Goal: Transaction & Acquisition: Purchase product/service

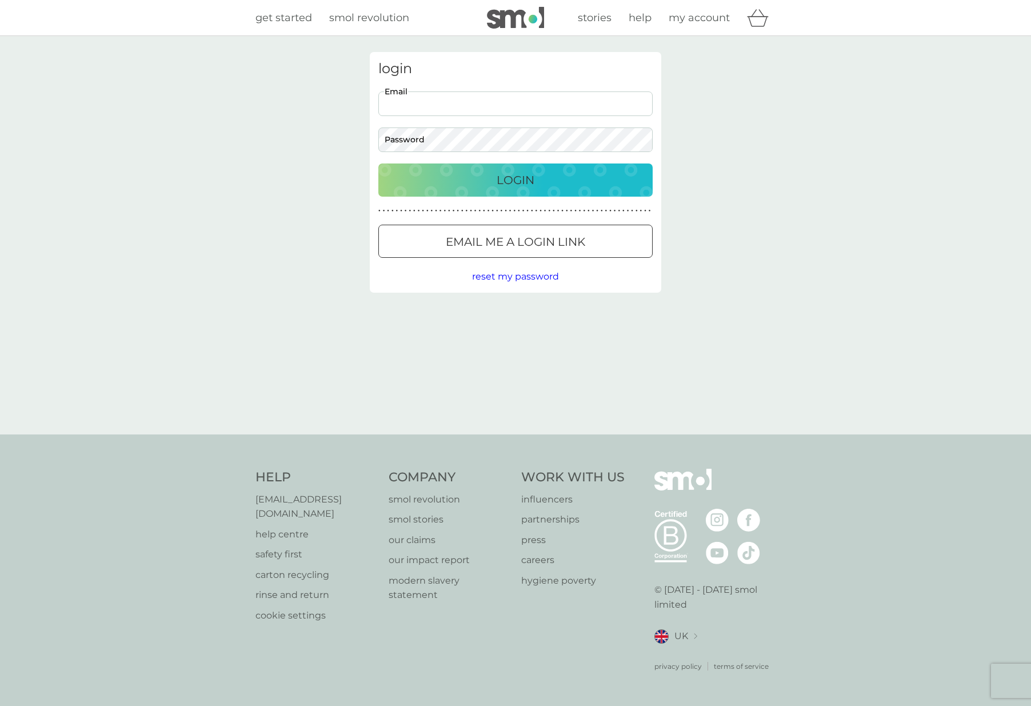
type input "hello@jojocooper.co.uk"
click at [514, 173] on p "Login" at bounding box center [516, 180] width 38 height 18
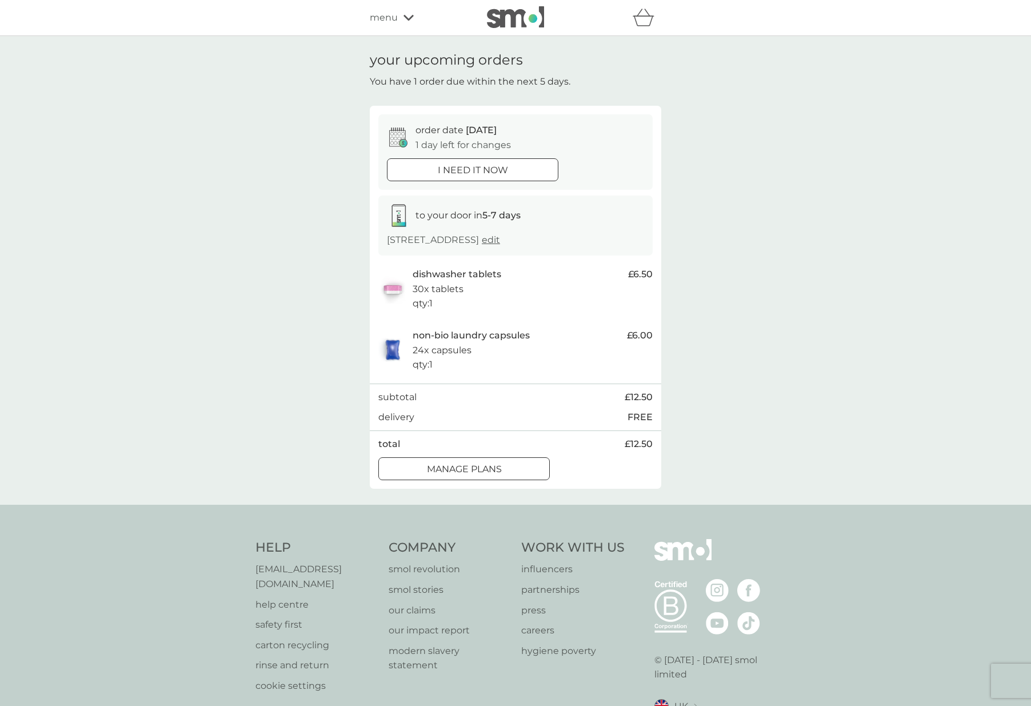
click at [412, 21] on icon at bounding box center [409, 17] width 10 height 7
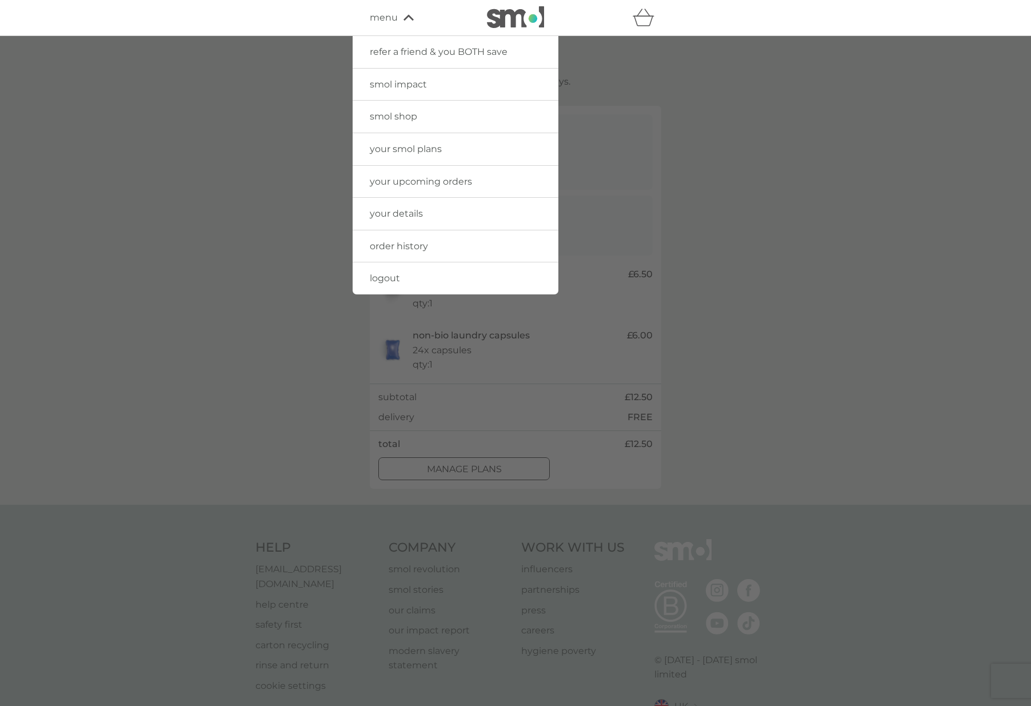
click at [409, 111] on span "smol shop" at bounding box center [393, 116] width 47 height 11
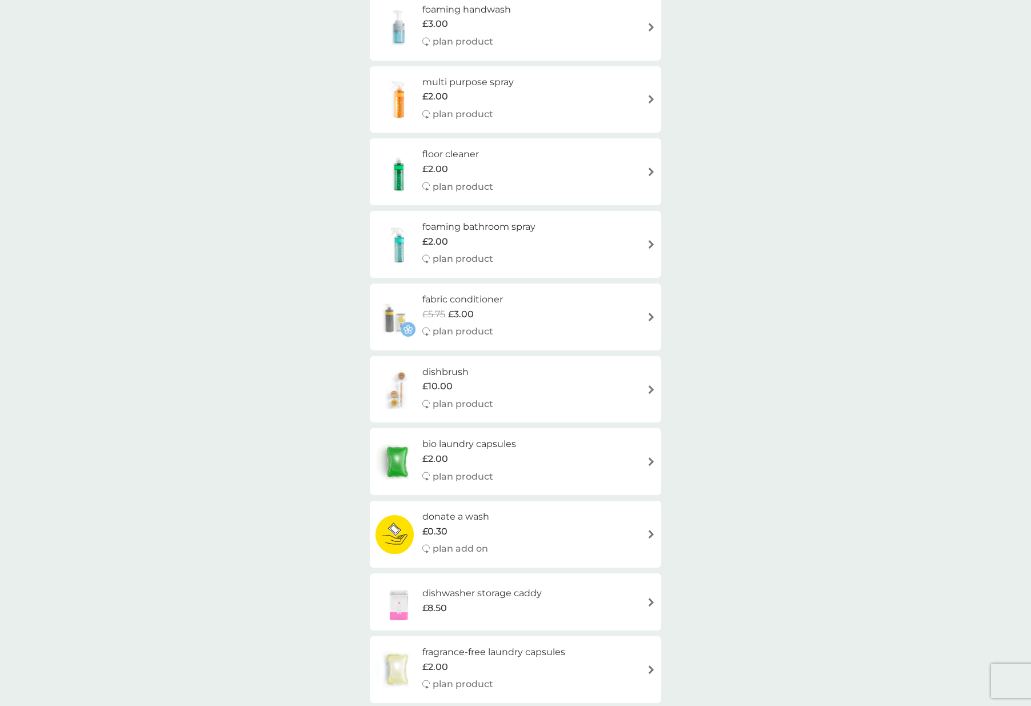
scroll to position [396, 0]
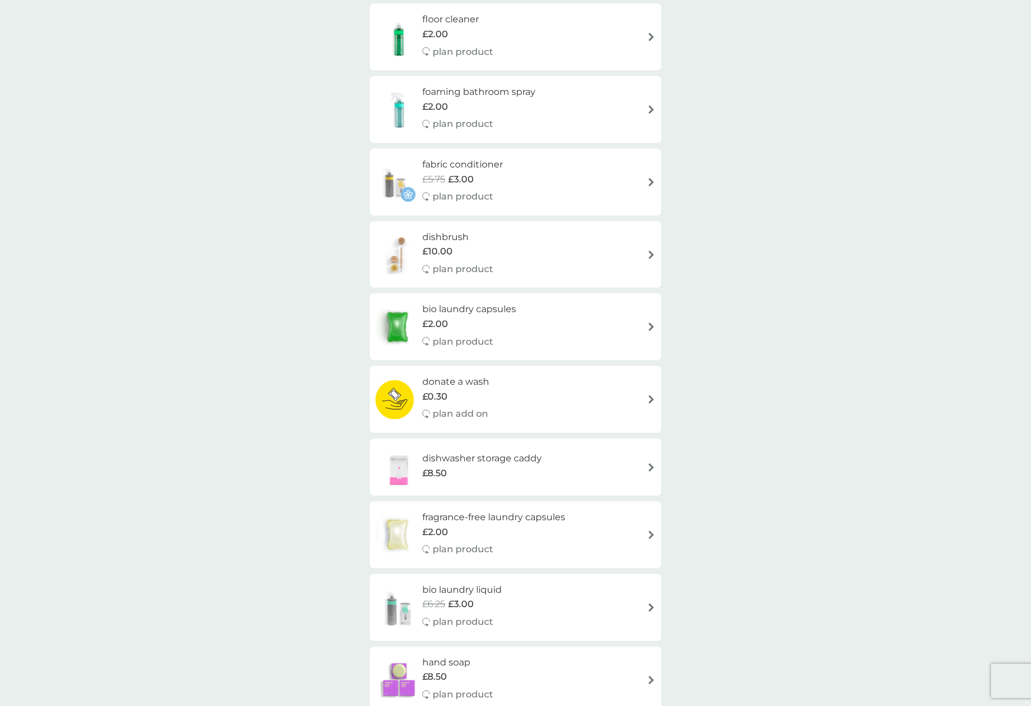
click at [475, 166] on h6 "fabric conditioner" at bounding box center [462, 164] width 81 height 15
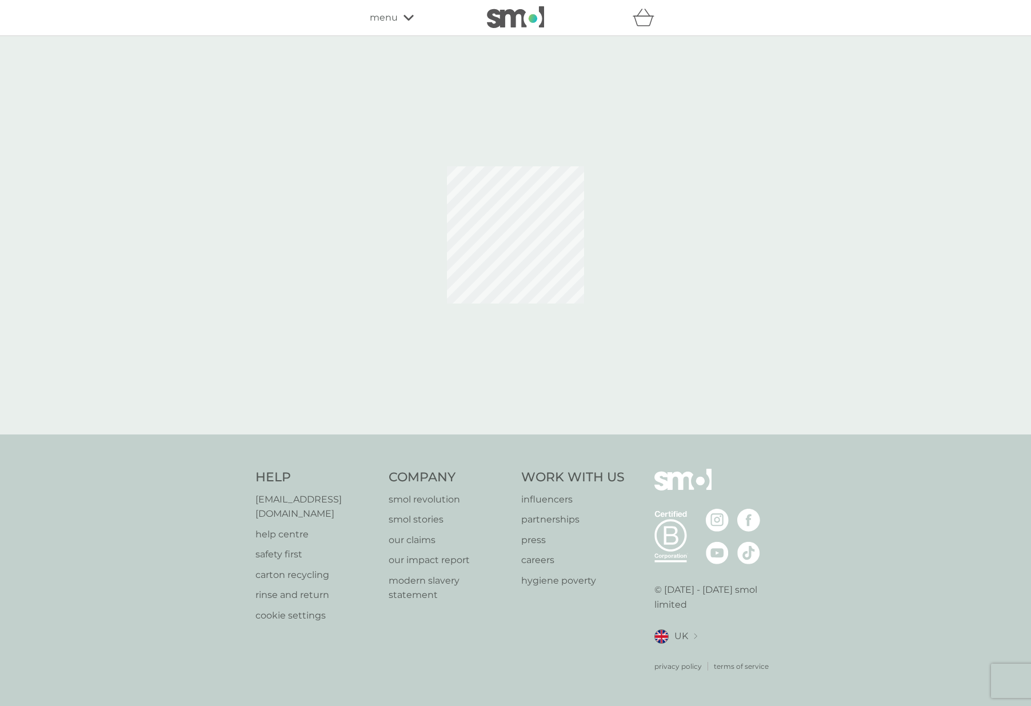
select select "182"
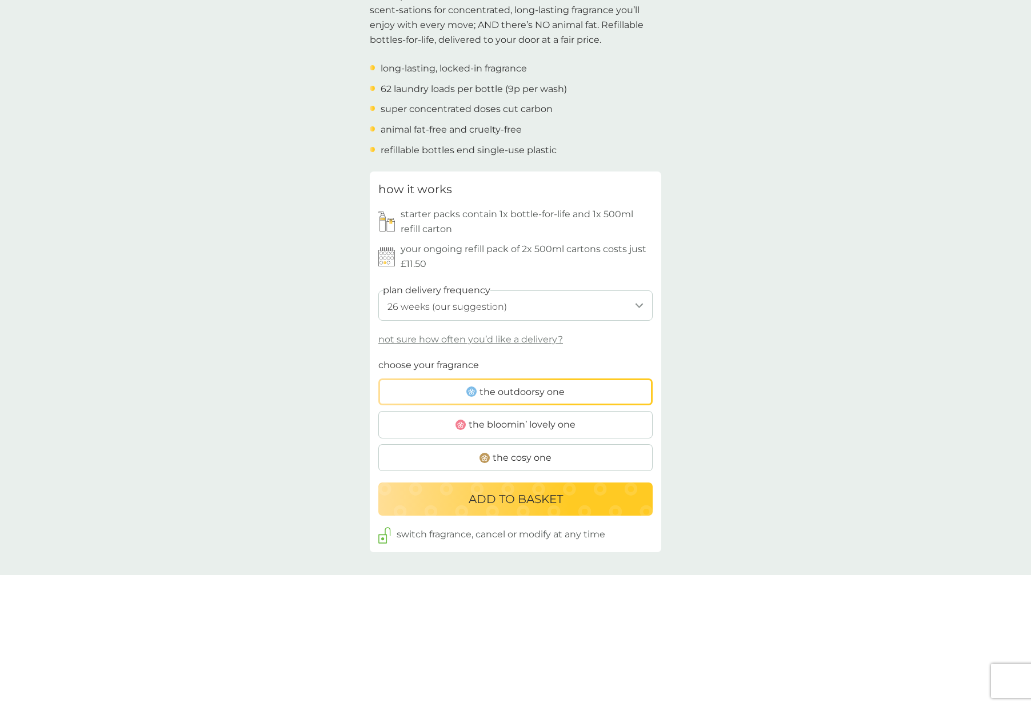
scroll to position [438, 0]
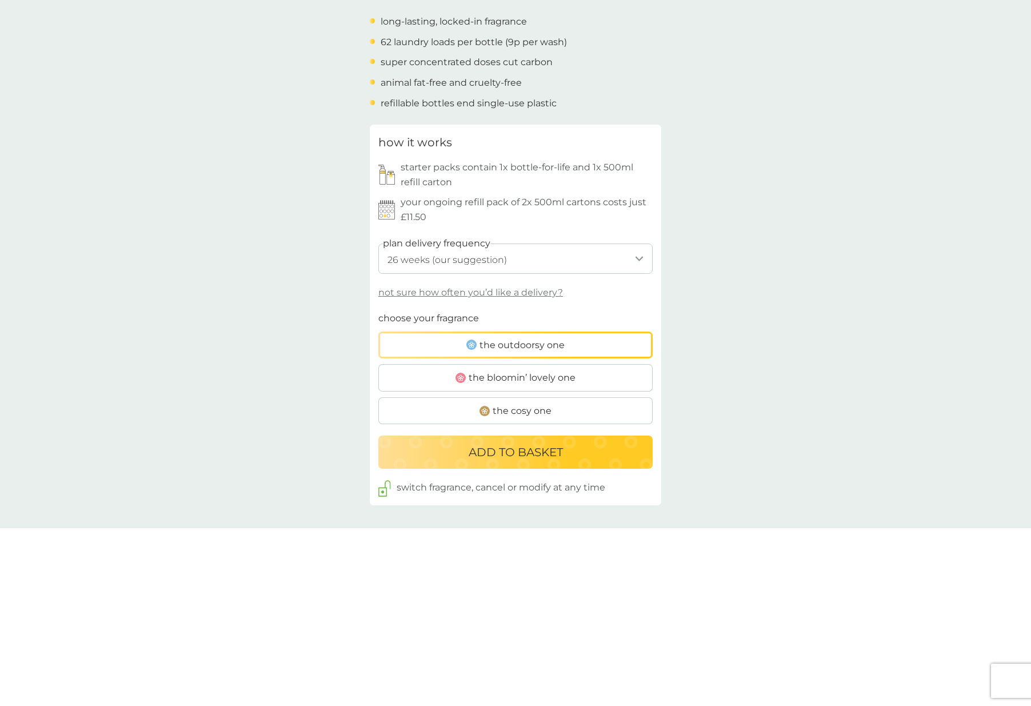
click at [608, 369] on label "the bloomin’ lovely one" at bounding box center [515, 377] width 274 height 27
click at [378, 311] on input "the bloomin’ lovely one" at bounding box center [378, 311] width 0 height 0
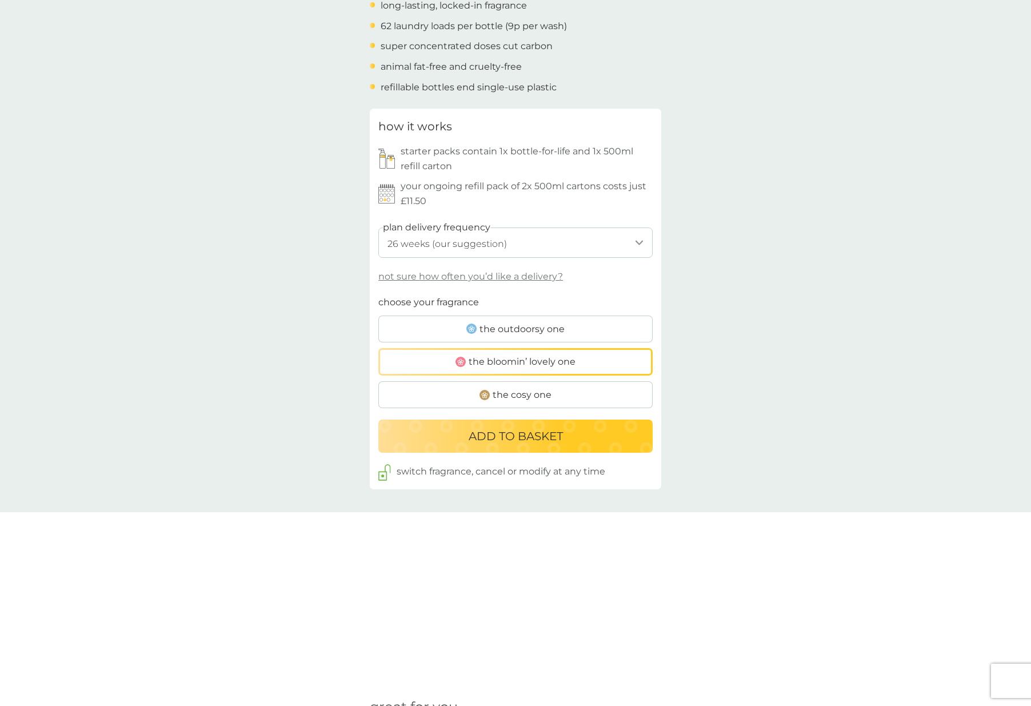
scroll to position [456, 0]
click at [585, 387] on label "the cosy one" at bounding box center [515, 393] width 274 height 27
click at [378, 293] on input "the cosy one" at bounding box center [378, 293] width 0 height 0
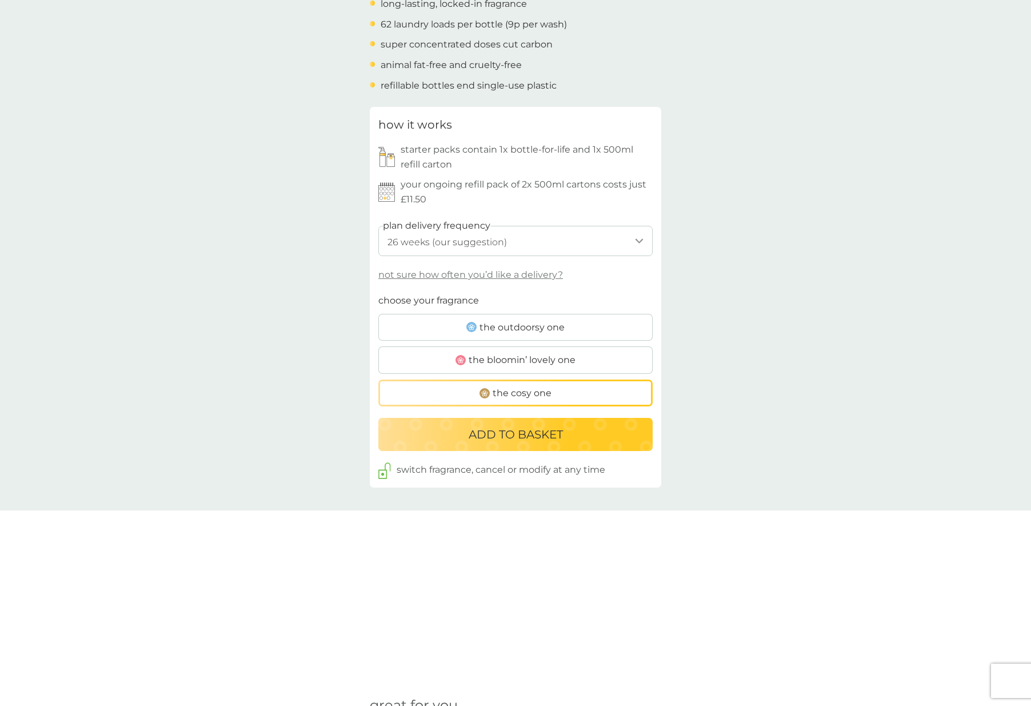
click at [533, 431] on p "ADD TO BASKET" at bounding box center [516, 434] width 94 height 18
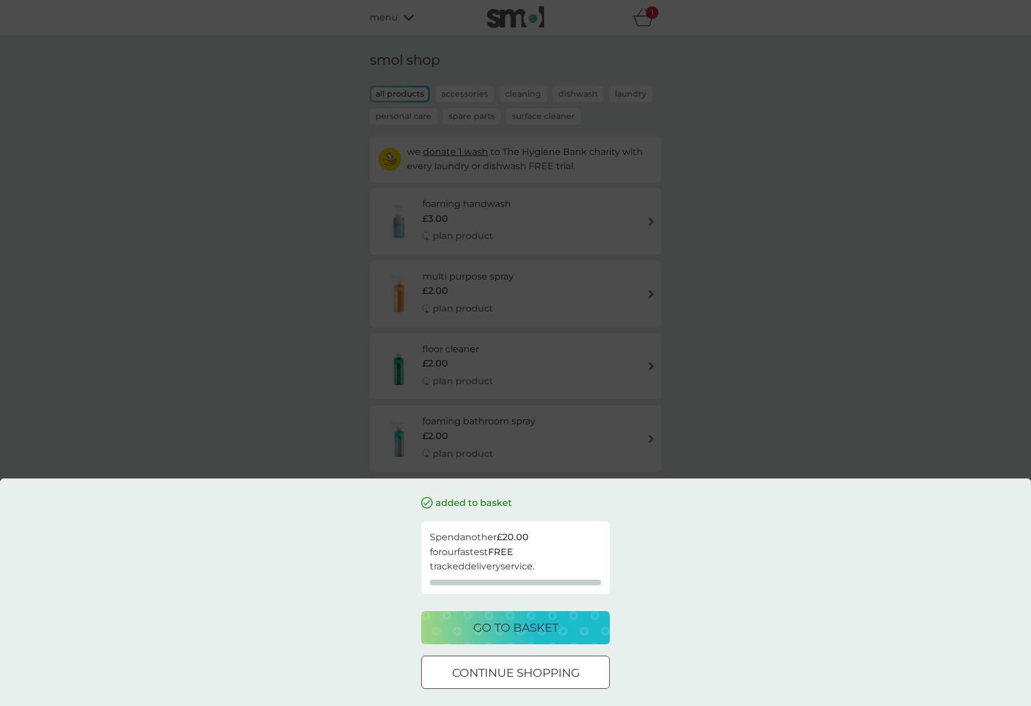
click at [524, 629] on p "go to basket" at bounding box center [515, 627] width 85 height 18
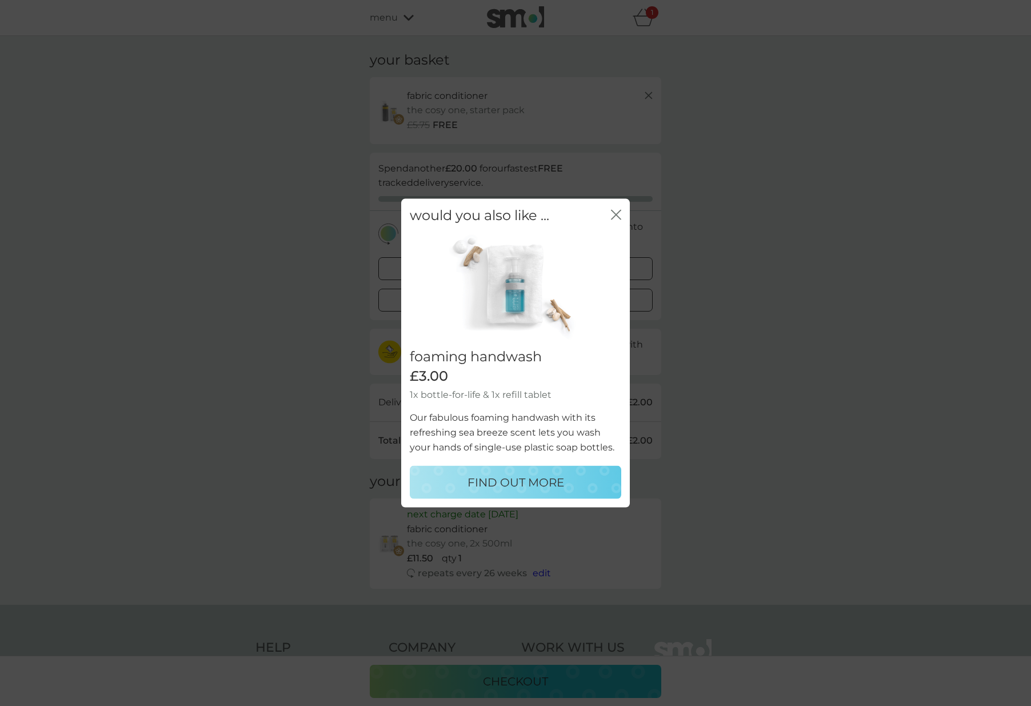
click at [617, 216] on icon "close" at bounding box center [616, 214] width 10 height 10
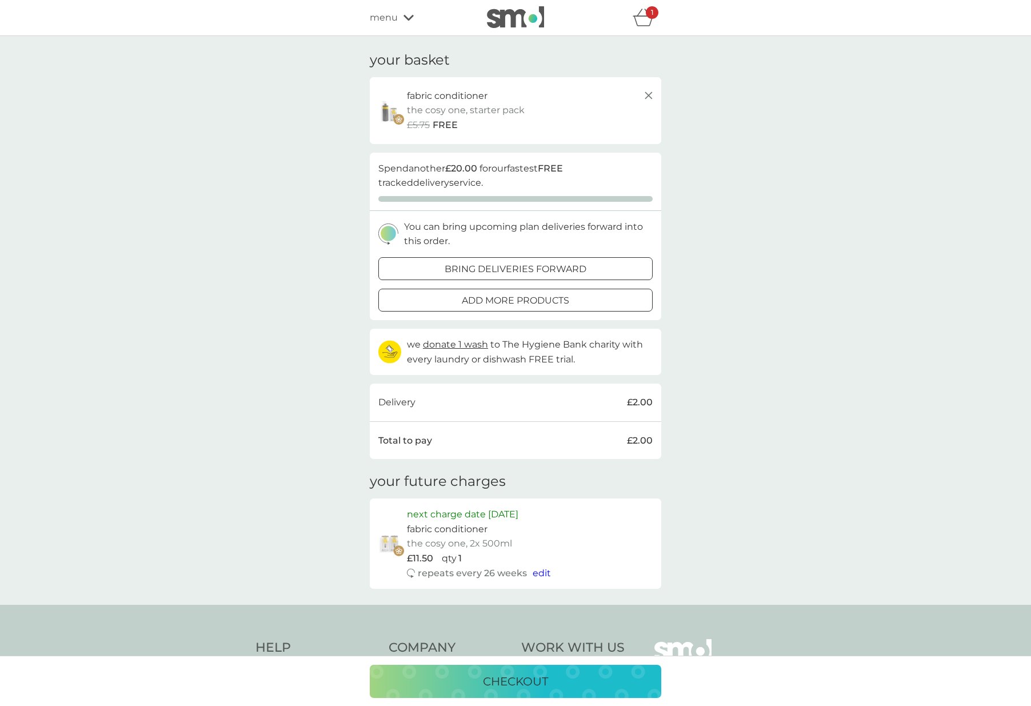
click at [531, 270] on div at bounding box center [515, 269] width 41 height 12
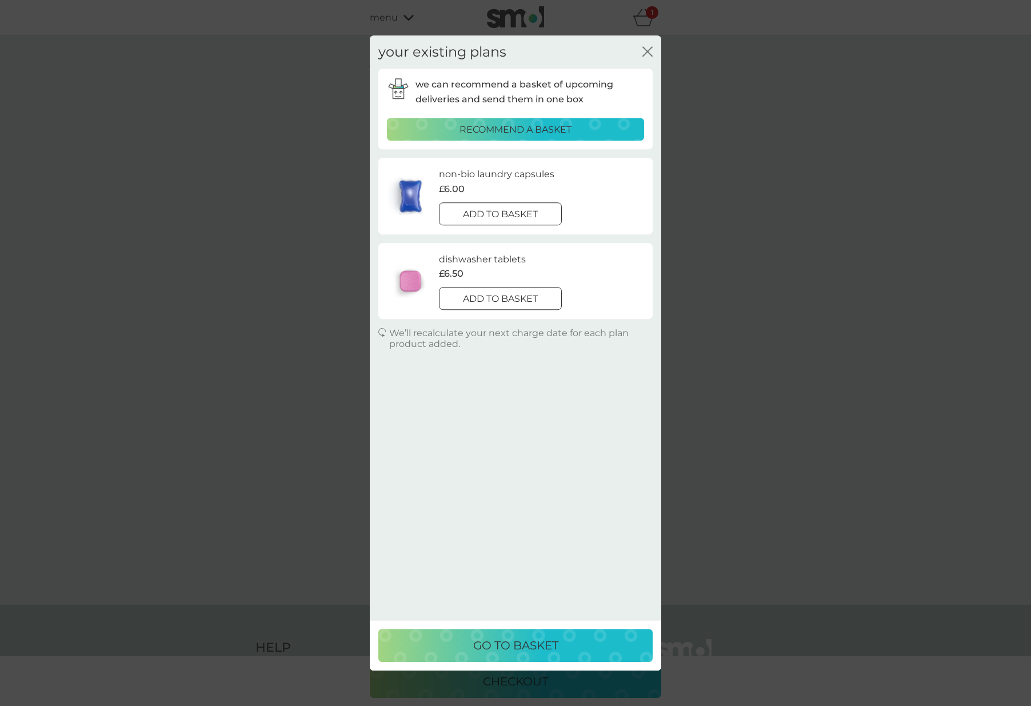
click at [522, 210] on p "add to basket" at bounding box center [500, 214] width 75 height 15
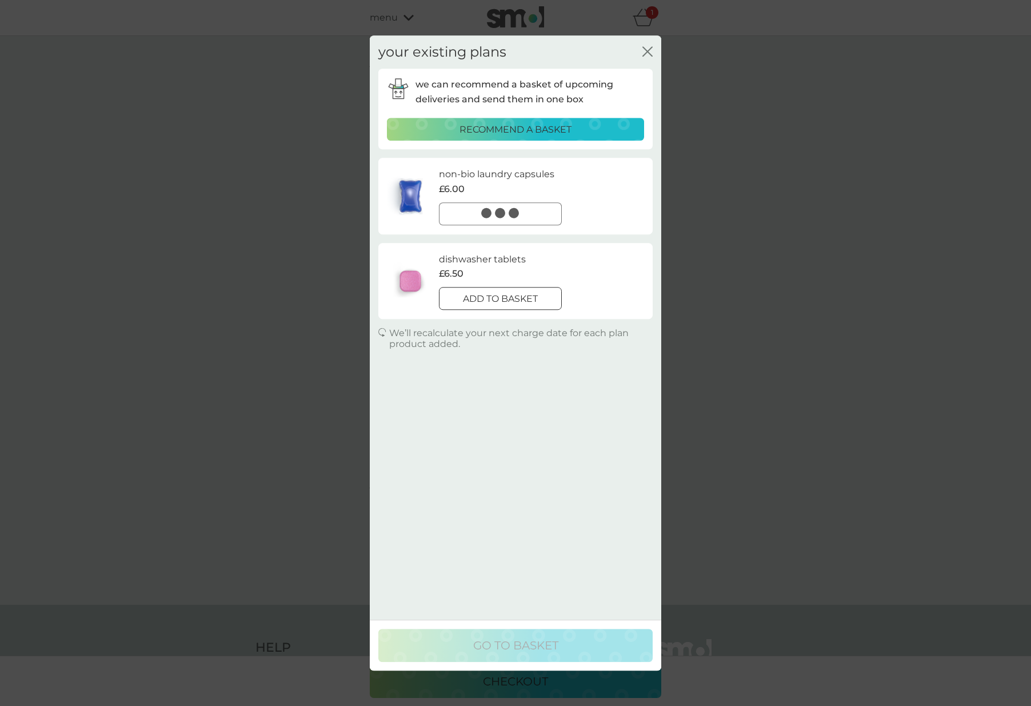
click at [526, 292] on p "add to basket" at bounding box center [500, 299] width 75 height 15
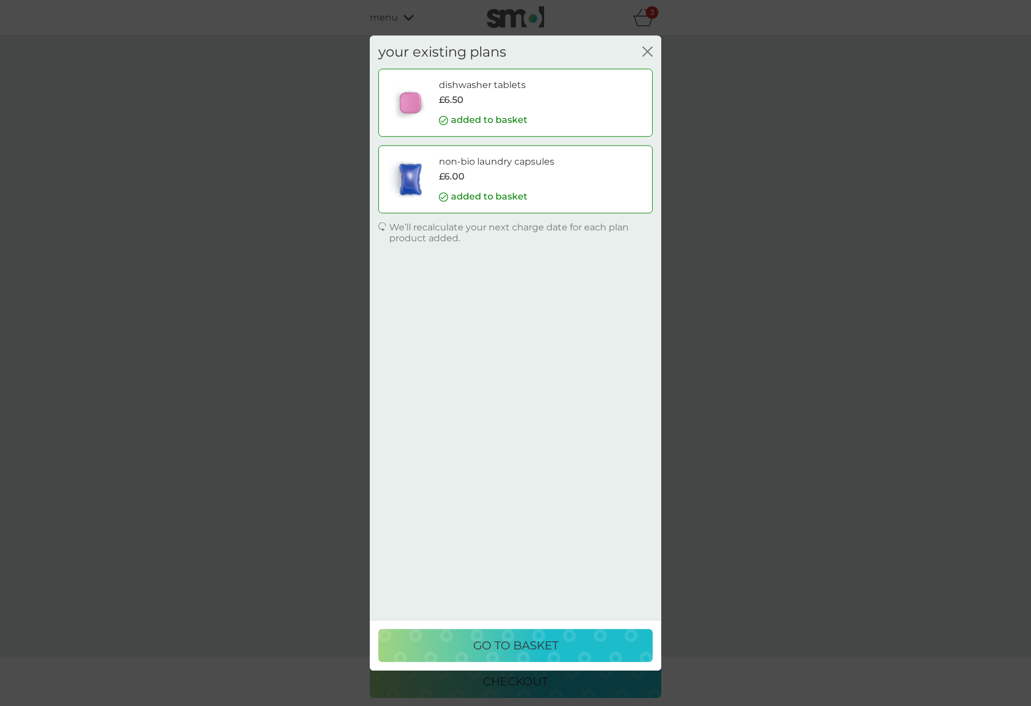
click at [542, 645] on p "go to basket" at bounding box center [515, 645] width 85 height 18
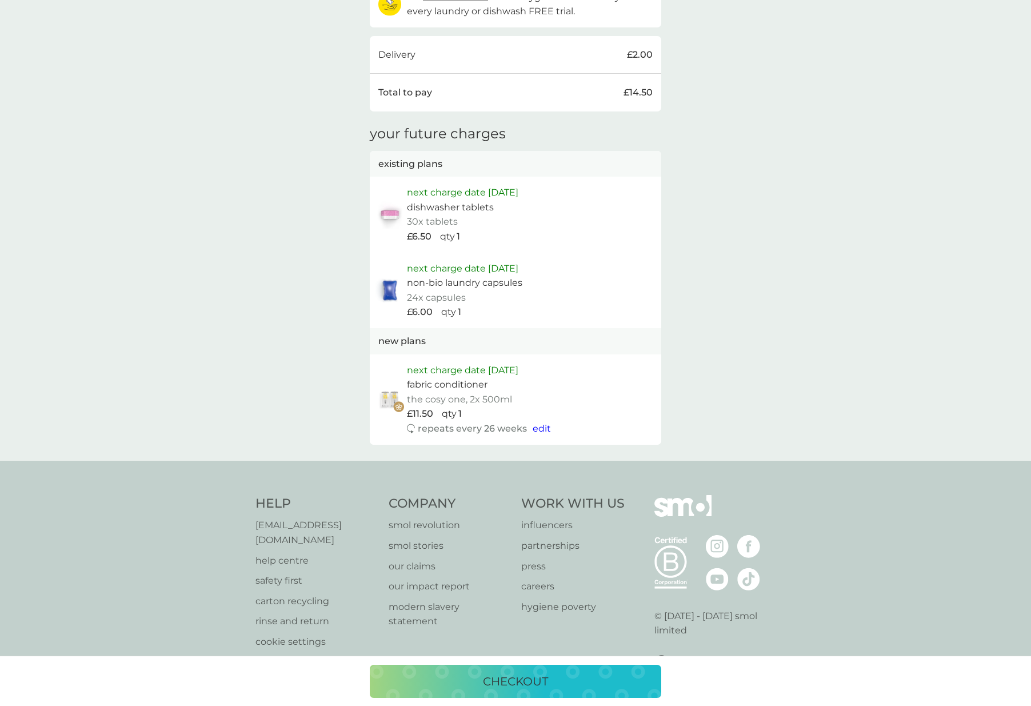
scroll to position [463, 0]
click at [532, 675] on p "checkout" at bounding box center [515, 681] width 65 height 18
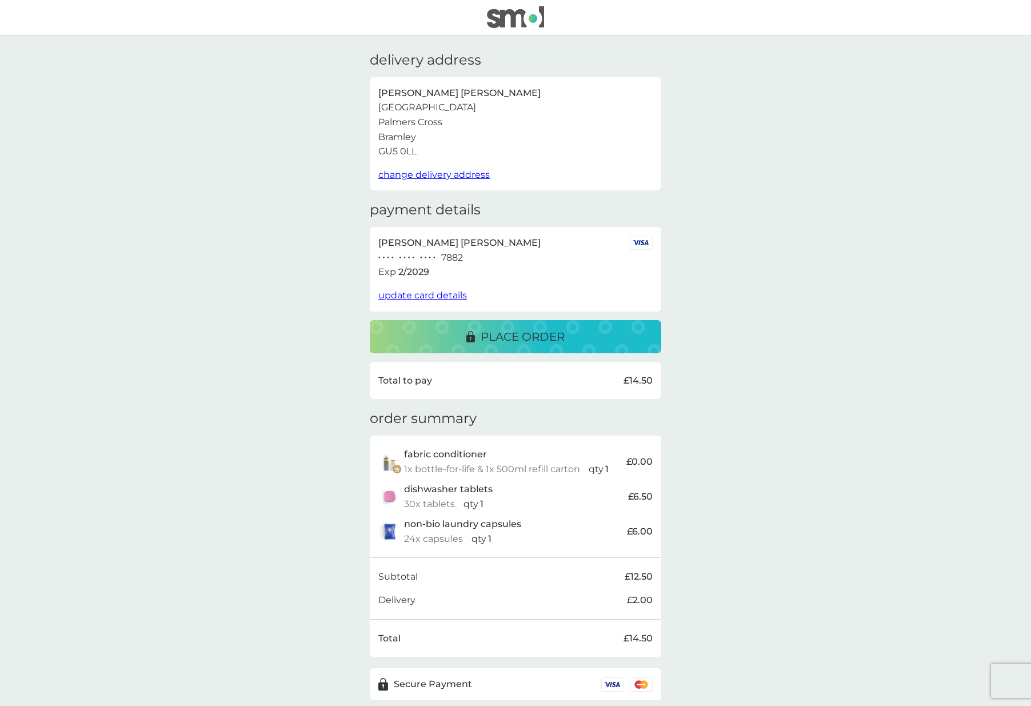
click at [552, 332] on p "place order" at bounding box center [523, 337] width 84 height 18
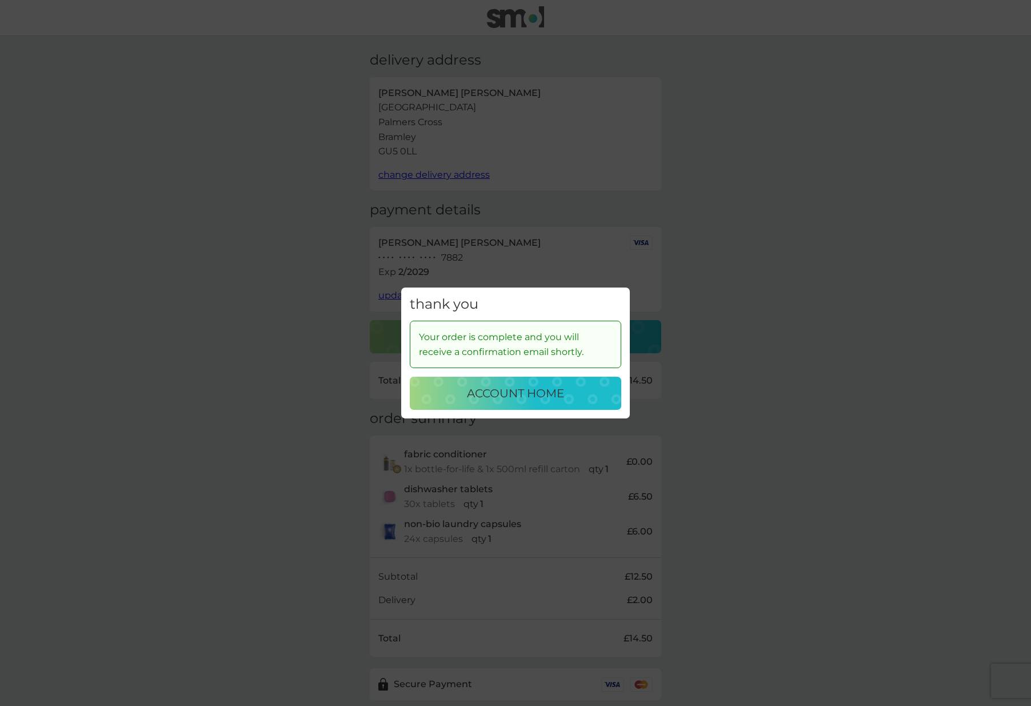
click at [507, 390] on p "account home" at bounding box center [515, 393] width 97 height 18
